Goal: Navigation & Orientation: Find specific page/section

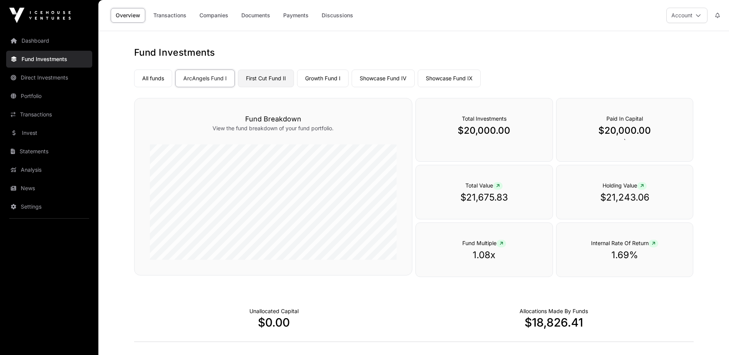
click at [266, 79] on link "First Cut Fund II" at bounding box center [266, 79] width 56 height 18
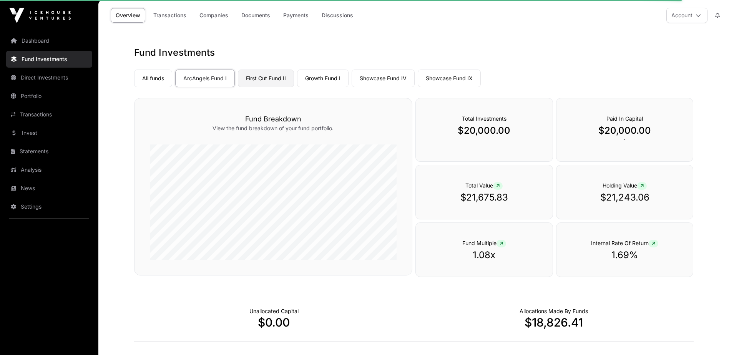
click at [264, 78] on link "First Cut Fund II" at bounding box center [266, 79] width 56 height 18
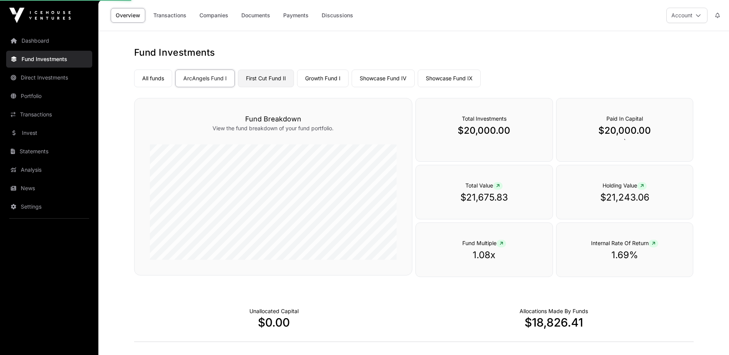
click at [264, 78] on link "First Cut Fund II" at bounding box center [266, 79] width 56 height 18
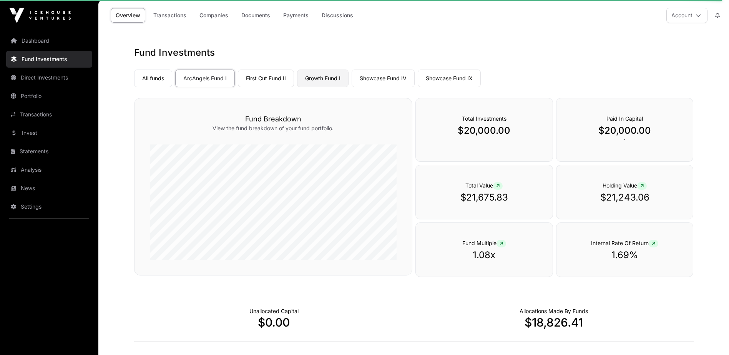
click at [322, 78] on link "Growth Fund I" at bounding box center [322, 79] width 51 height 18
click at [378, 78] on link "Showcase Fund IV" at bounding box center [382, 79] width 63 height 18
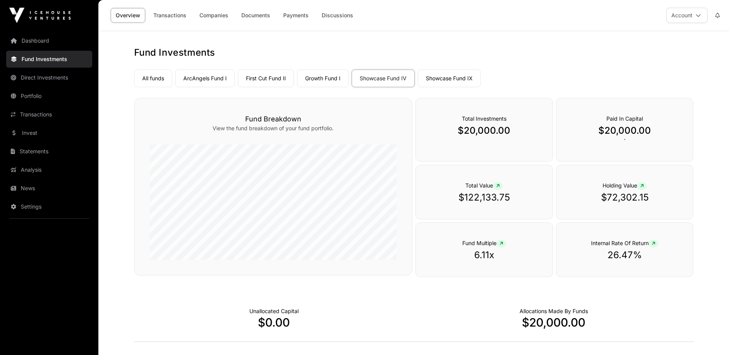
click at [120, 16] on link "Overview" at bounding box center [128, 15] width 35 height 15
click at [444, 78] on link "Showcase Fund IX" at bounding box center [448, 79] width 63 height 18
click at [296, 13] on link "Payments" at bounding box center [295, 15] width 35 height 15
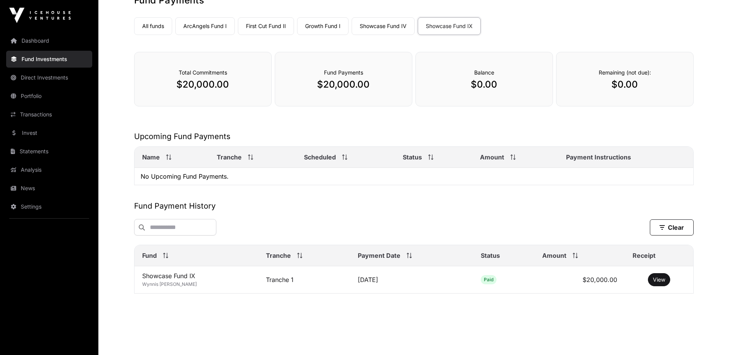
scroll to position [56, 0]
